Goal: Submit feedback/report problem

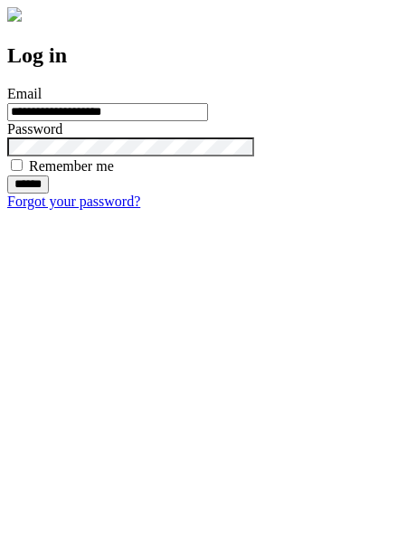
type input "**********"
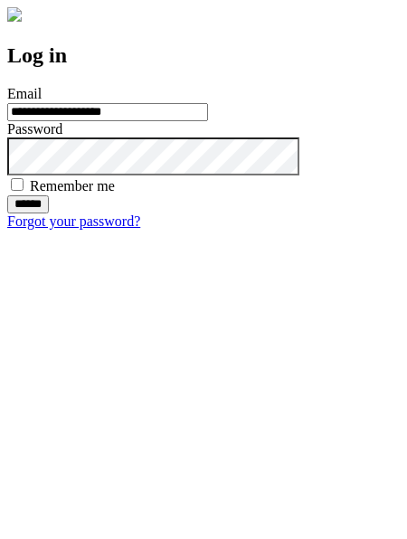
click at [49, 214] on input "******" at bounding box center [28, 204] width 42 height 18
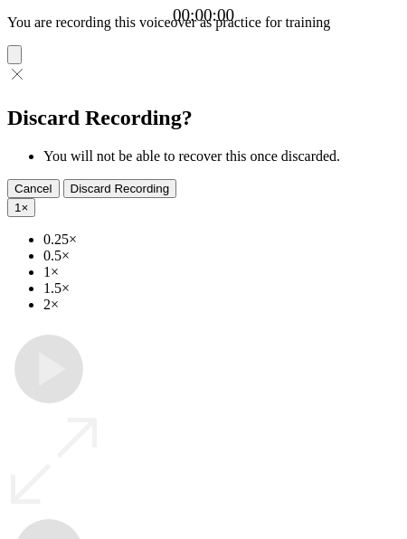
type input "**********"
